Goal: Task Accomplishment & Management: Manage account settings

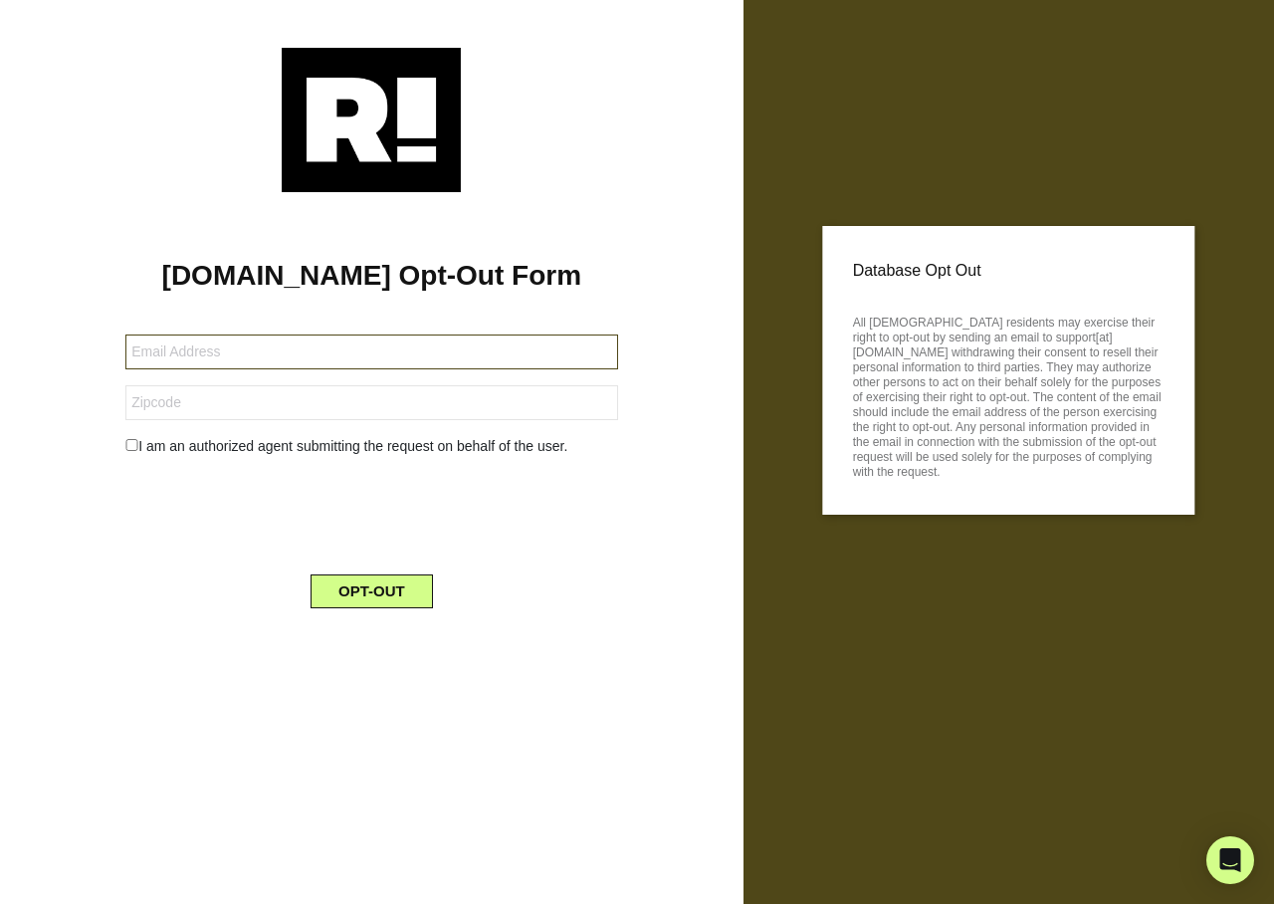
type input "laurasgotz@gmail.com"
type input "34685"
type input "baruc812@gmail.com"
type input "32819"
type input "[EMAIL_ADDRESS][DOMAIN_NAME]"
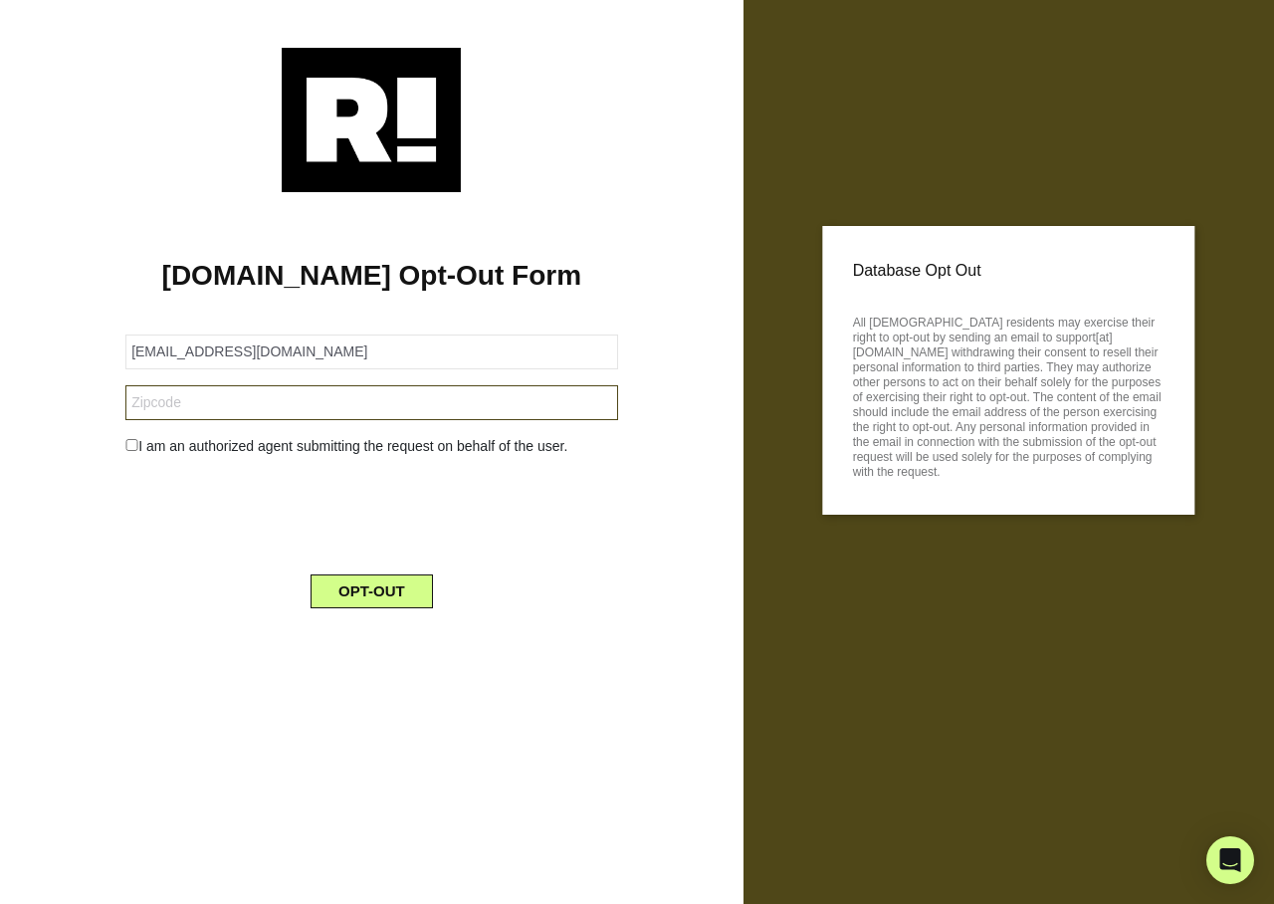
type input "12051"
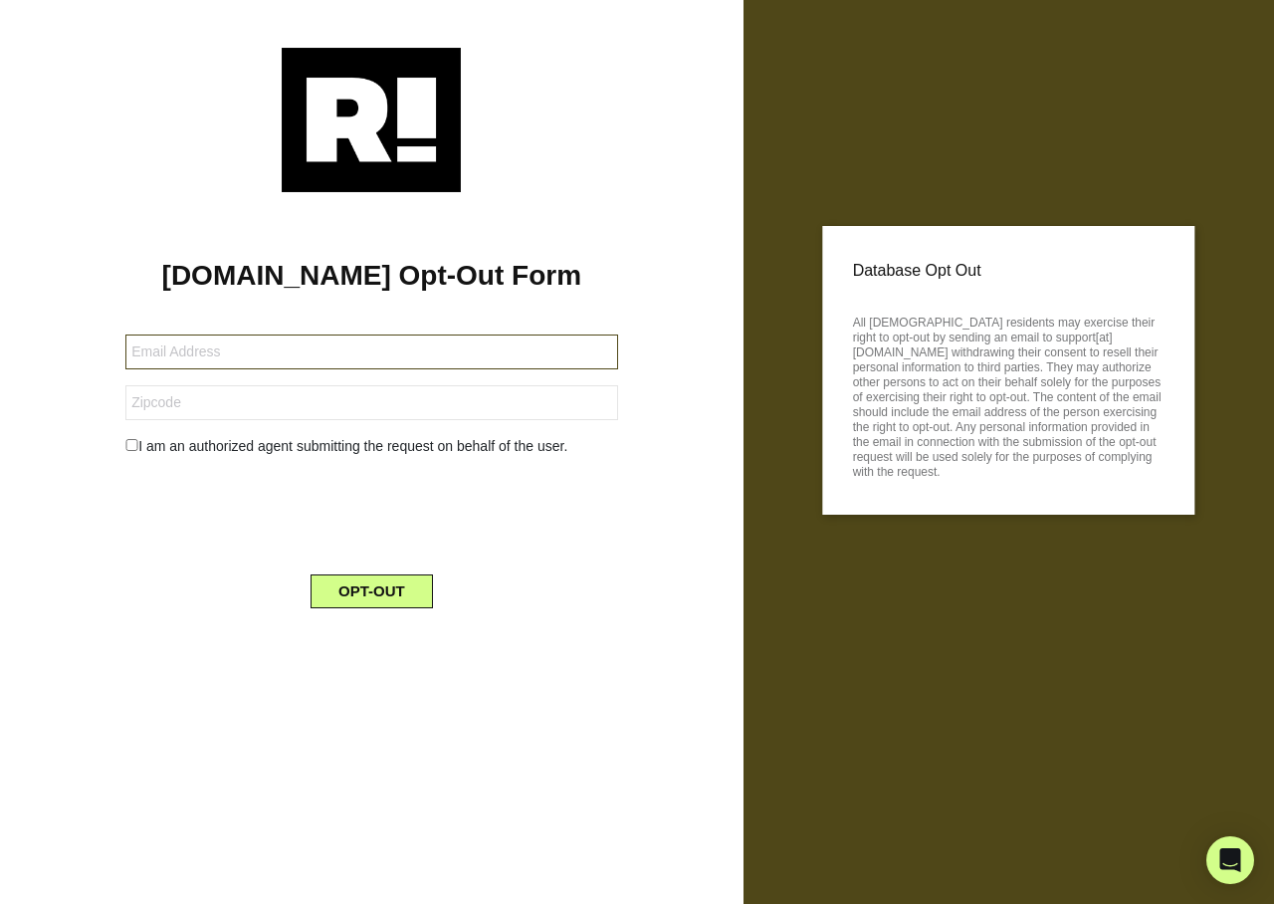
type input "[EMAIL_ADDRESS][DOMAIN_NAME]"
type input "95407"
type input "jedda55@gmail.com"
type input "07724"
type input "[EMAIL_ADDRESS][DOMAIN_NAME]"
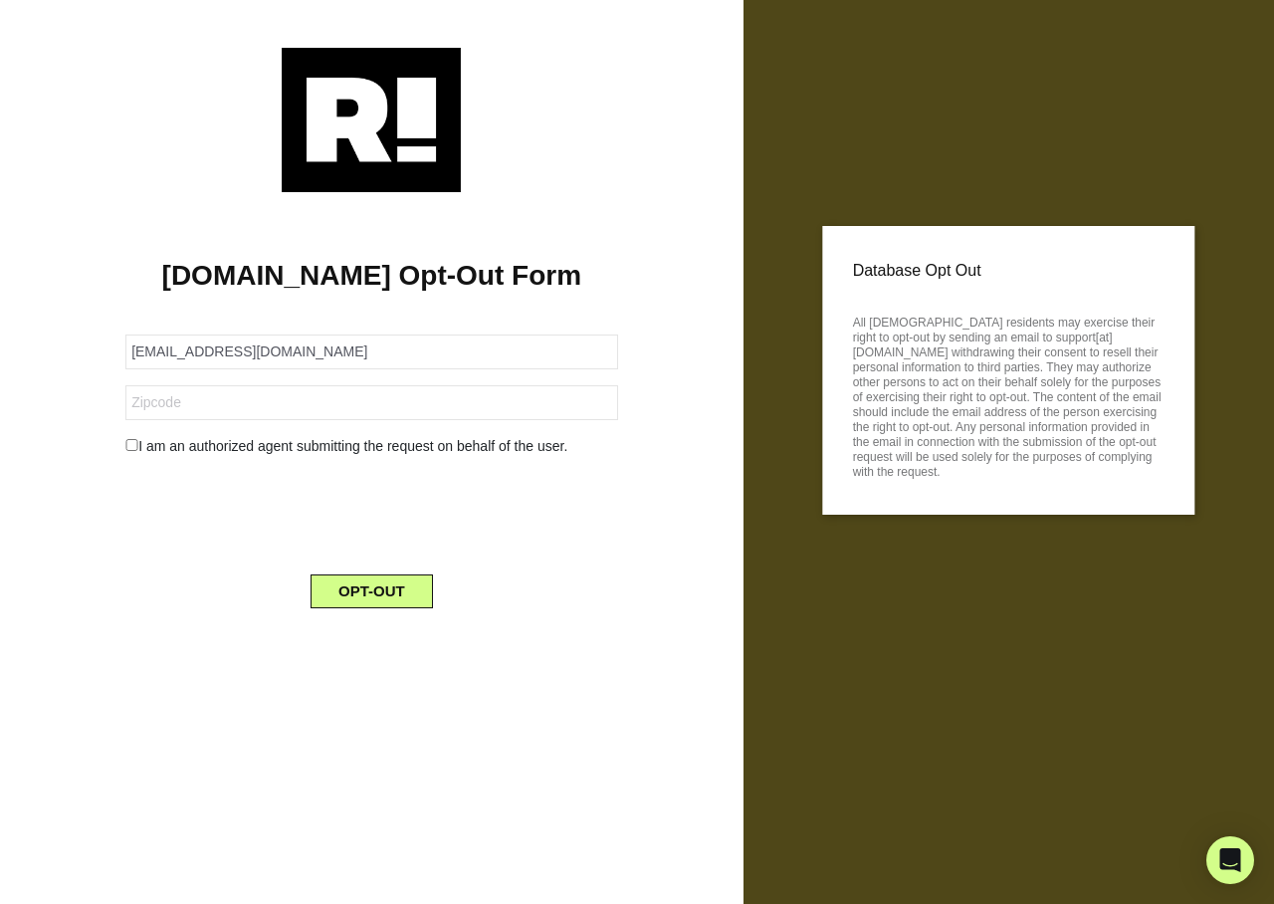
type input "97230"
type input "[EMAIL_ADDRESS][DOMAIN_NAME]"
type input "23518"
type input "[EMAIL_ADDRESS][DOMAIN_NAME]"
type input "76310"
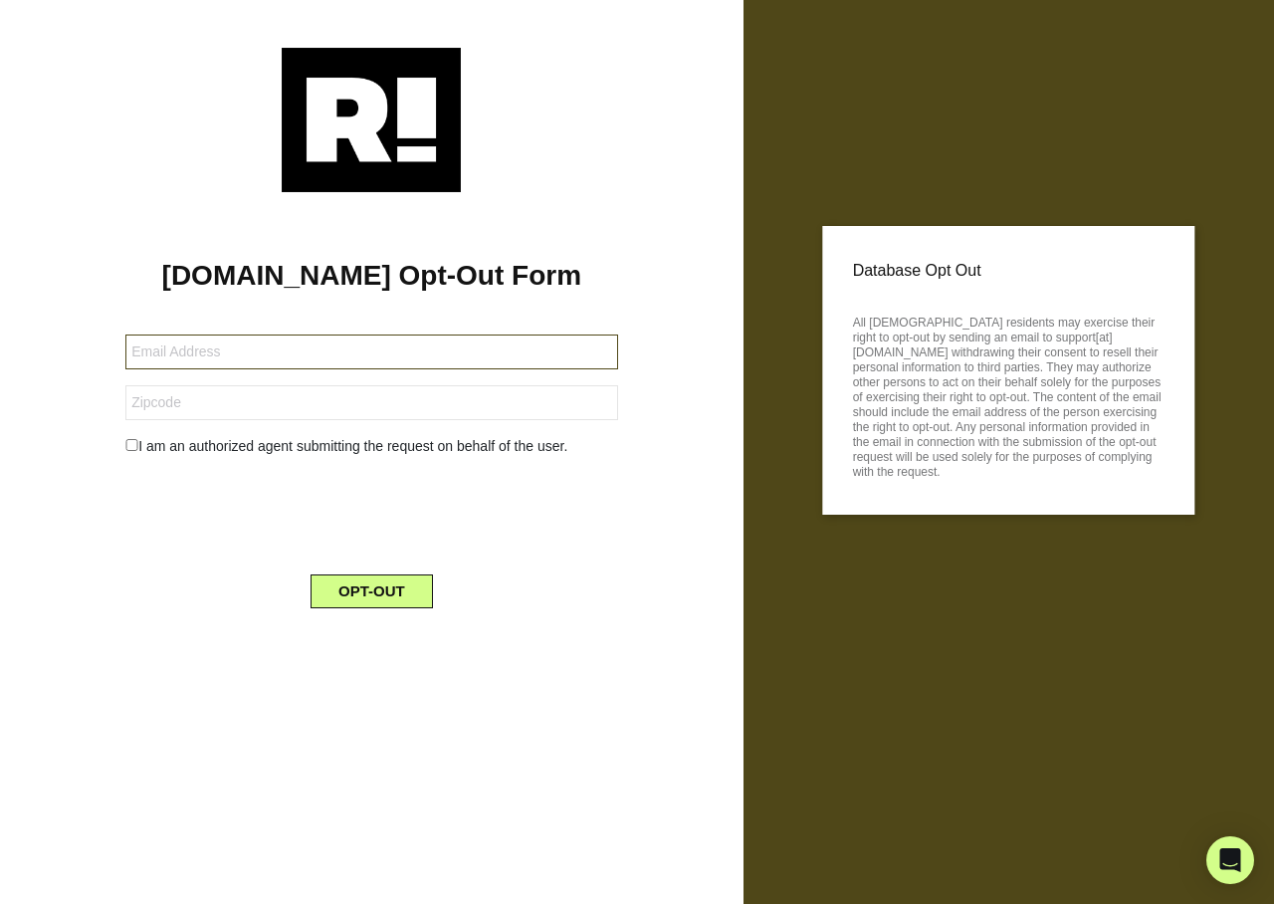
type input "[EMAIL_ADDRESS][DOMAIN_NAME]"
type input "84712"
type input "keenjo@aol.com"
type input "40023"
